Goal: Book appointment/travel/reservation

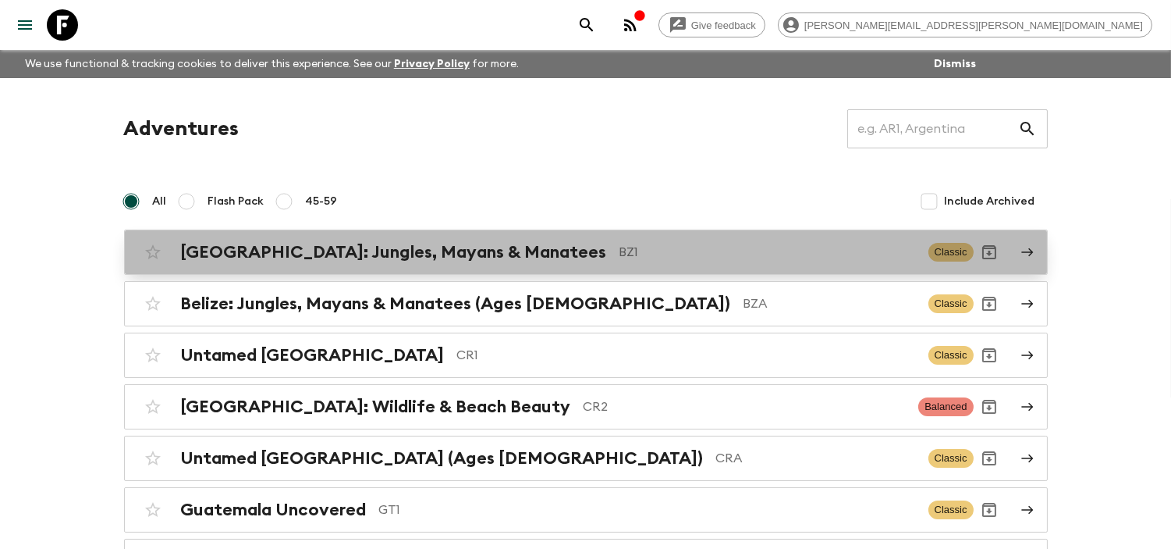
click at [462, 258] on h2 "[GEOGRAPHIC_DATA]: Jungles, Mayans & Manatees" at bounding box center [394, 252] width 426 height 20
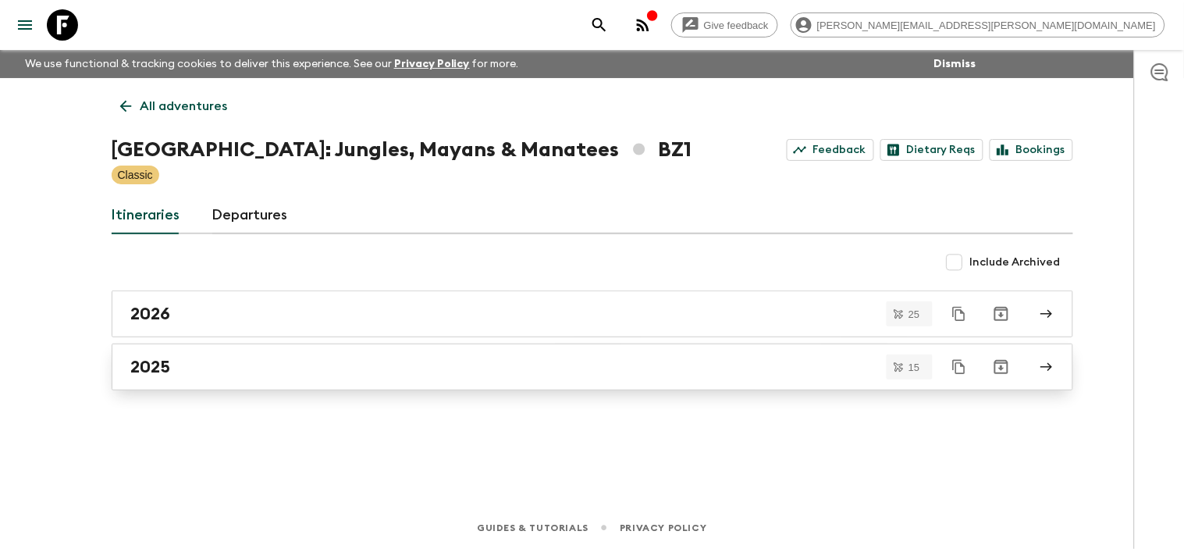
click at [195, 360] on div "2025" at bounding box center [577, 367] width 893 height 20
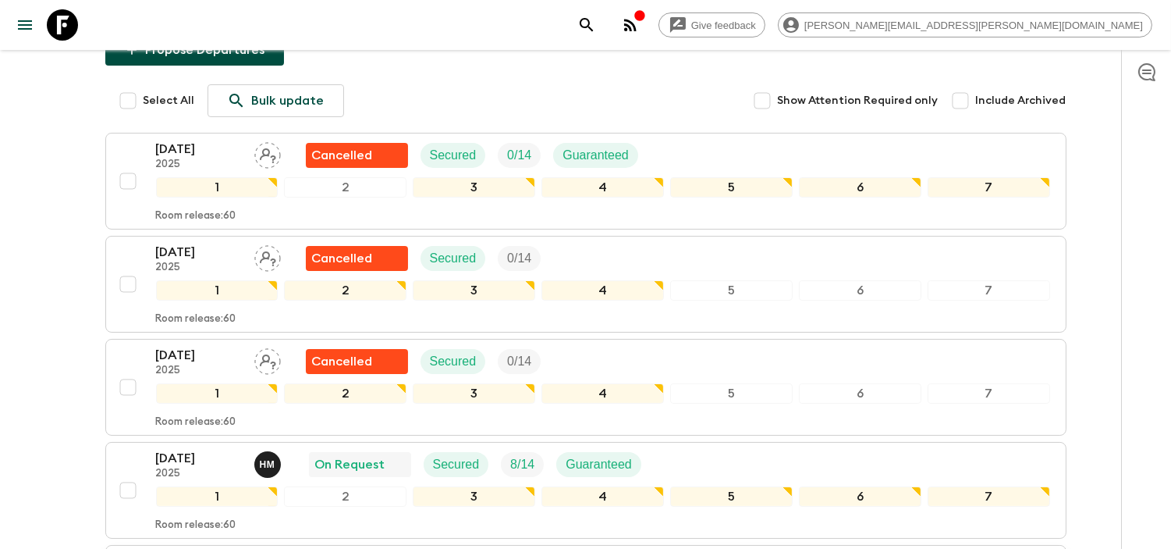
scroll to position [433, 0]
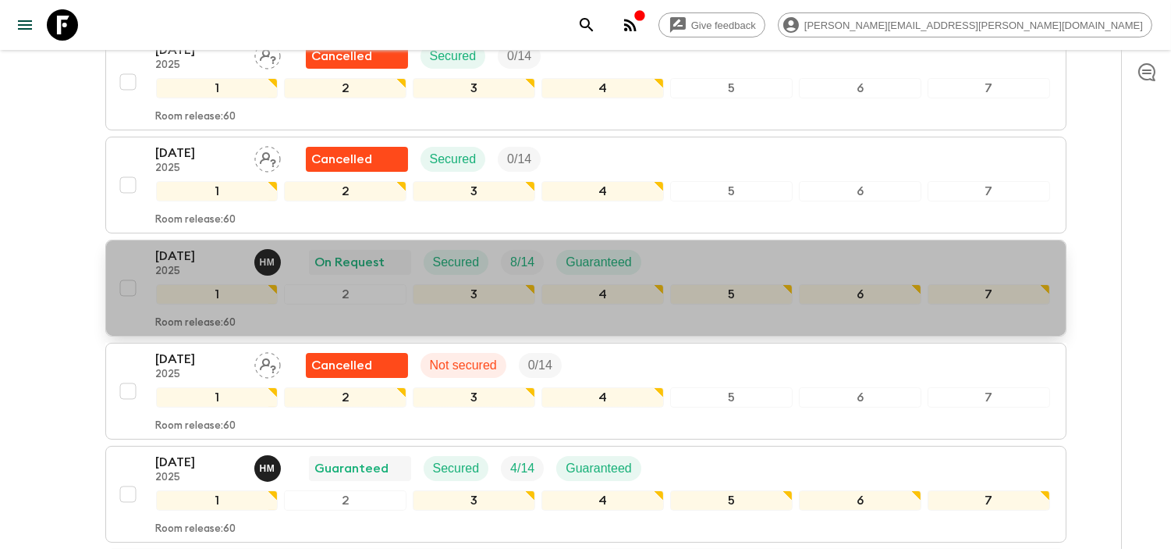
click at [214, 247] on p "[DATE]" at bounding box center [199, 256] width 86 height 19
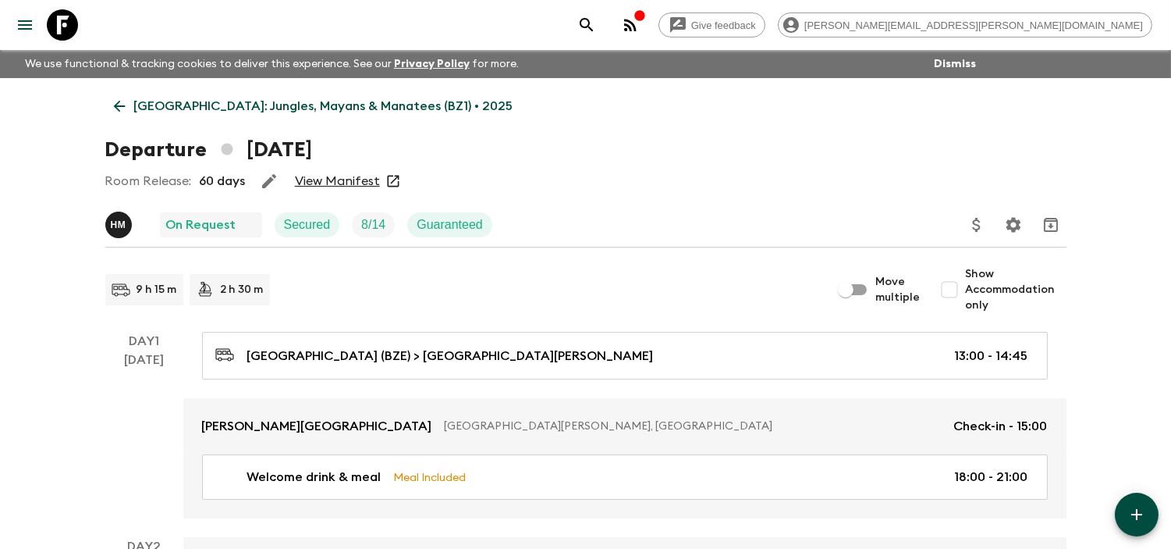
click at [375, 187] on link "View Manifest" at bounding box center [337, 181] width 85 height 16
